Goal: Task Accomplishment & Management: Manage account settings

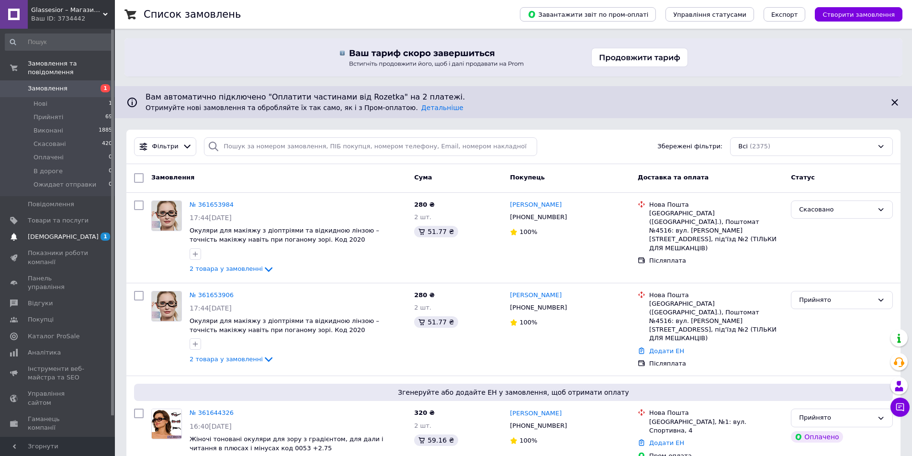
click at [79, 233] on span "[DEMOGRAPHIC_DATA]" at bounding box center [58, 237] width 61 height 9
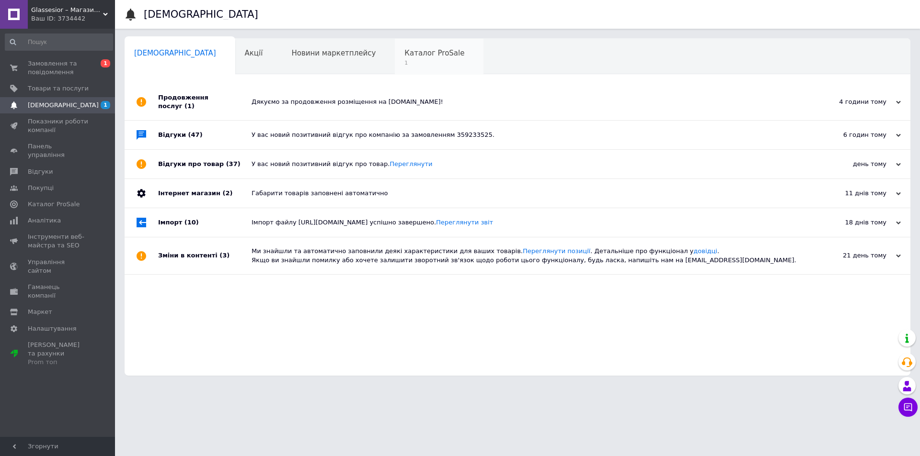
click at [404, 56] on span "Каталог ProSale" at bounding box center [434, 53] width 60 height 9
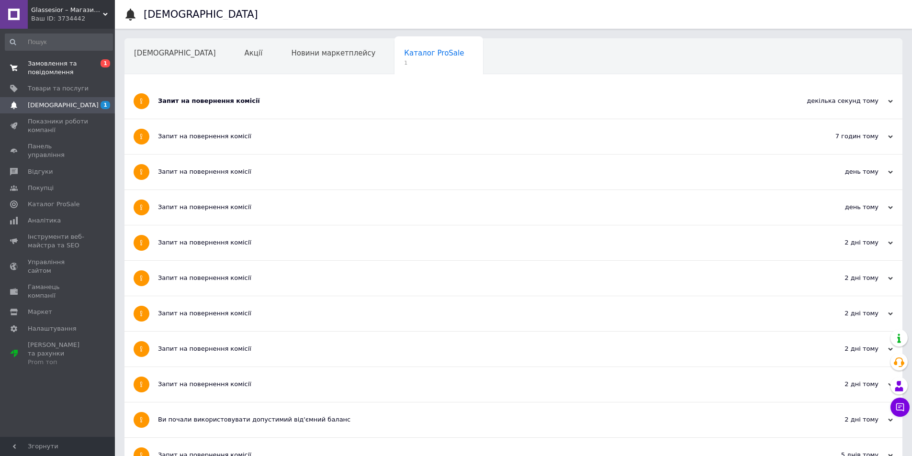
click at [64, 61] on span "Замовлення та повідомлення" at bounding box center [58, 67] width 61 height 17
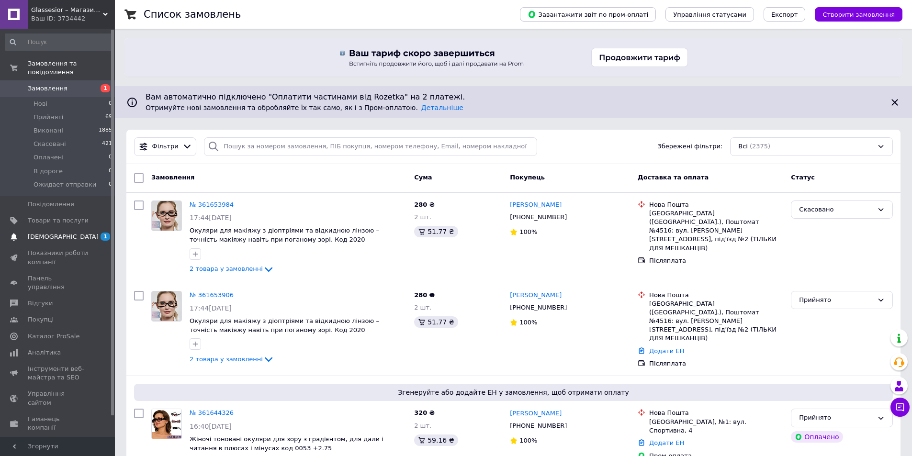
click at [62, 229] on link "[DEMOGRAPHIC_DATA] 1" at bounding box center [59, 237] width 118 height 16
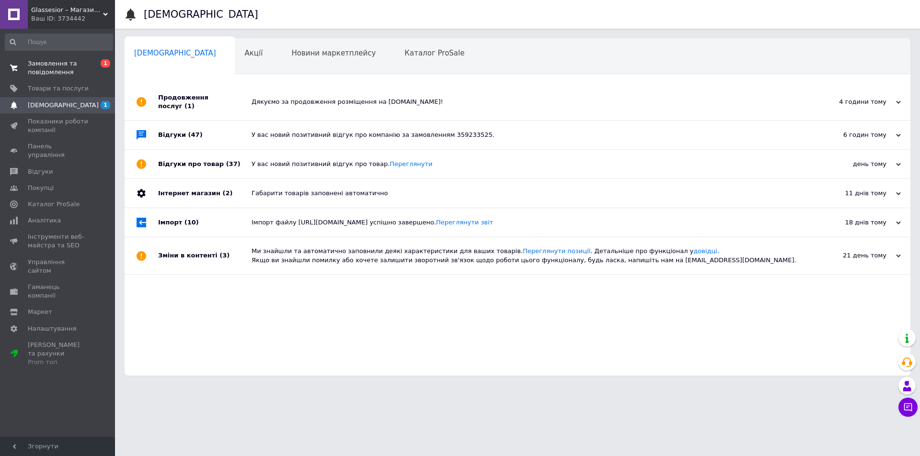
click at [89, 63] on span "0 1" at bounding box center [102, 67] width 26 height 17
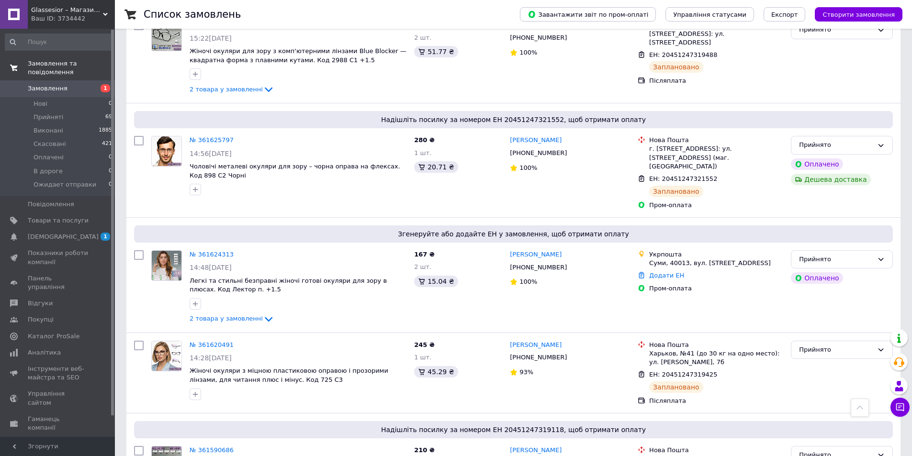
scroll to position [239, 0]
